Goal: Information Seeking & Learning: Find specific fact

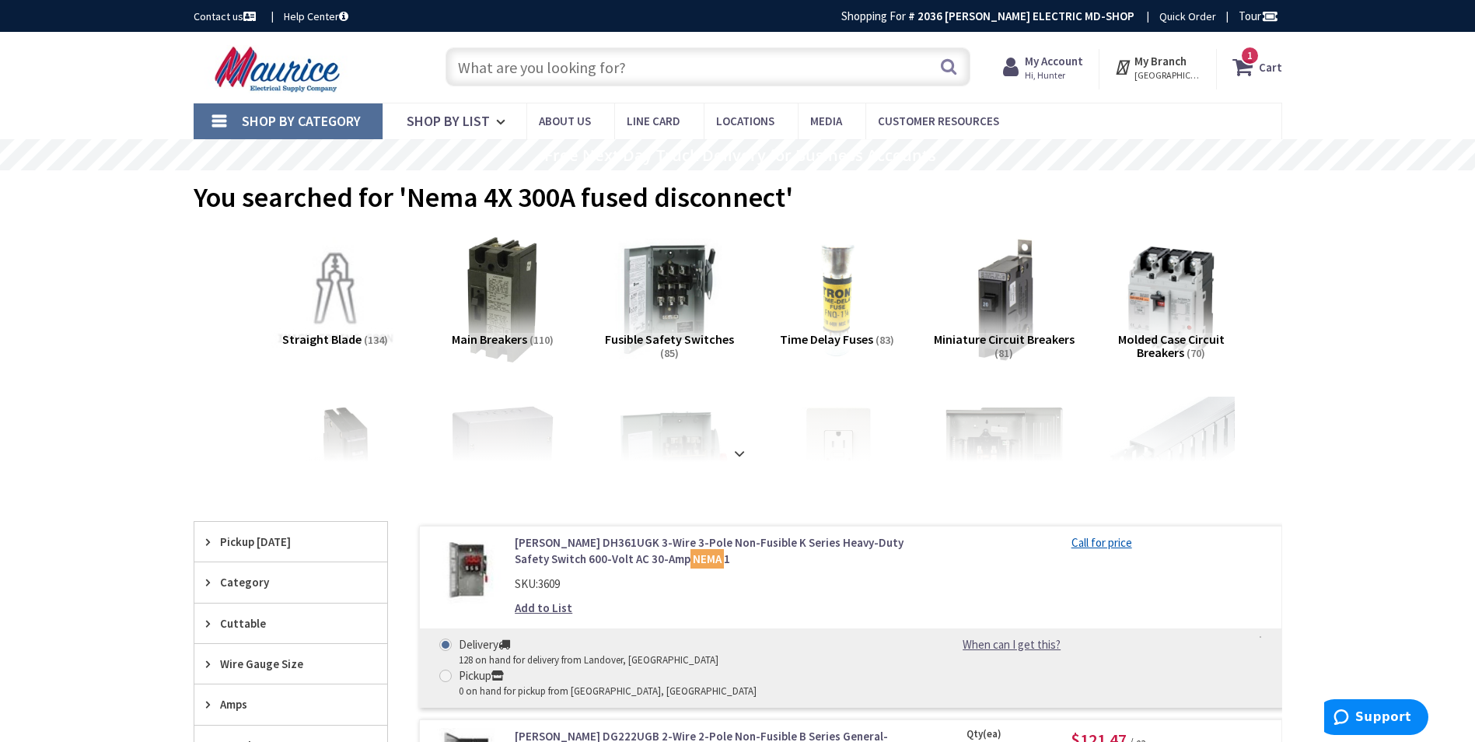
click at [691, 70] on input "text" at bounding box center [708, 66] width 525 height 39
paste input "SMP2X2"
type input "SMP2X2"
click at [942, 68] on button "Search" at bounding box center [949, 66] width 20 height 35
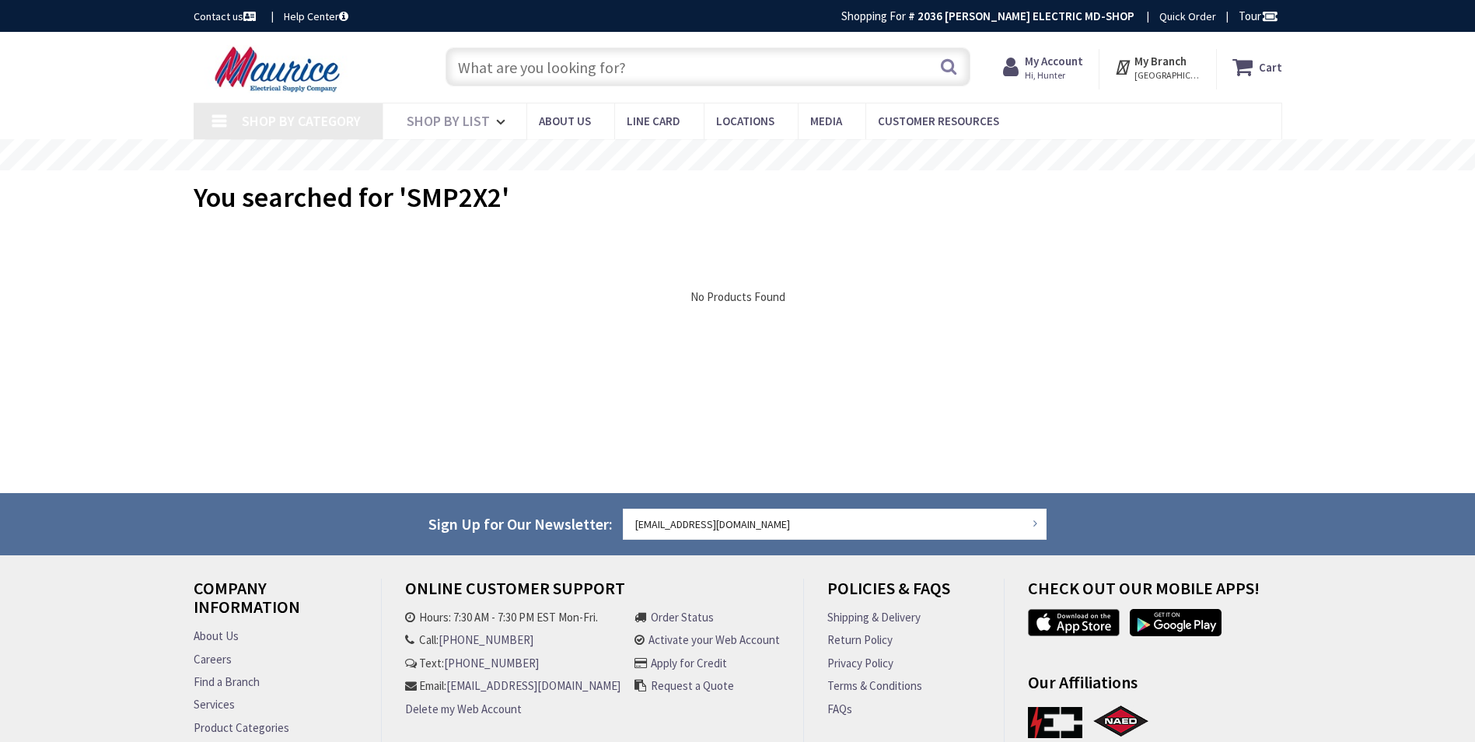
type input "[GEOGRAPHIC_DATA], [GEOGRAPHIC_DATA]"
